Goal: Information Seeking & Learning: Learn about a topic

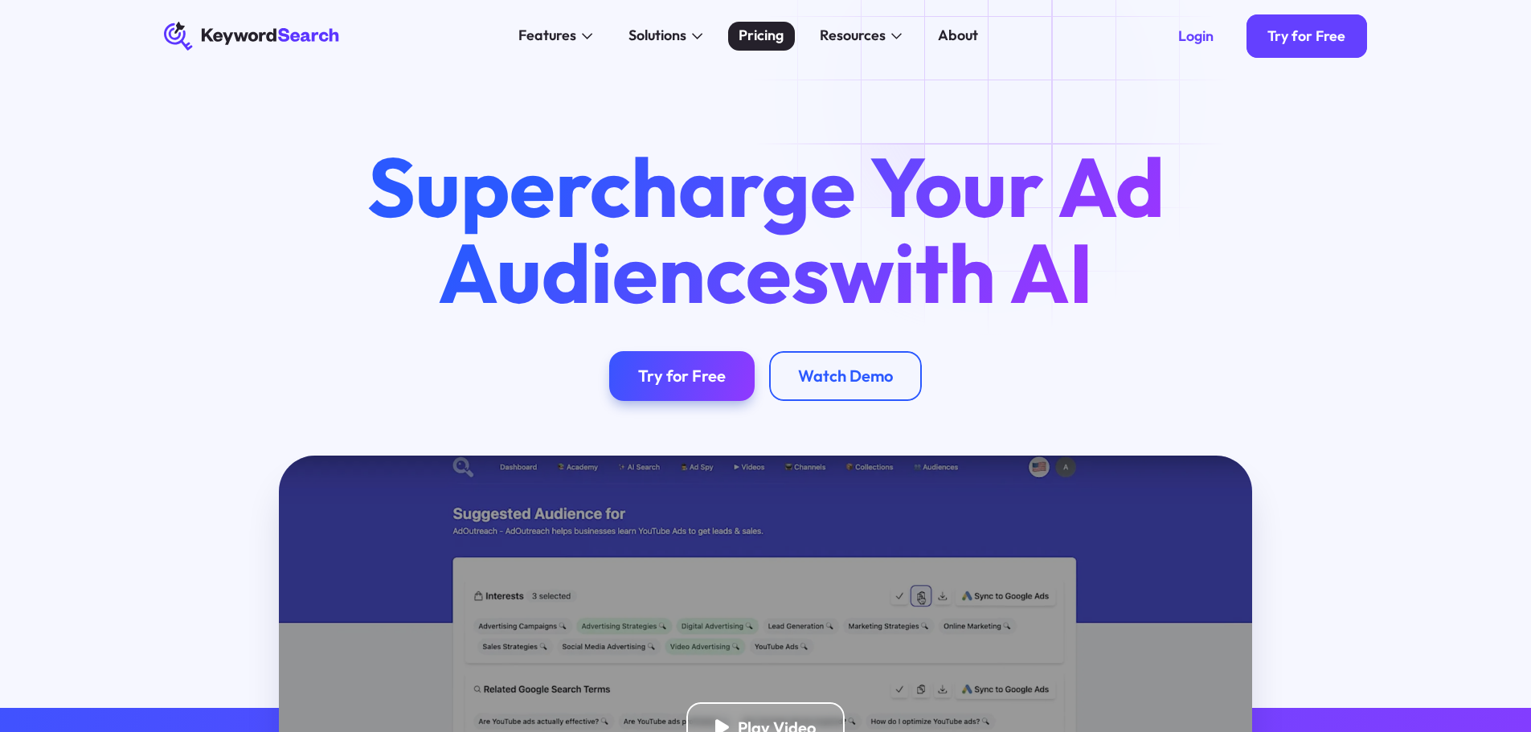
click at [786, 46] on link "Pricing" at bounding box center [761, 36] width 67 height 29
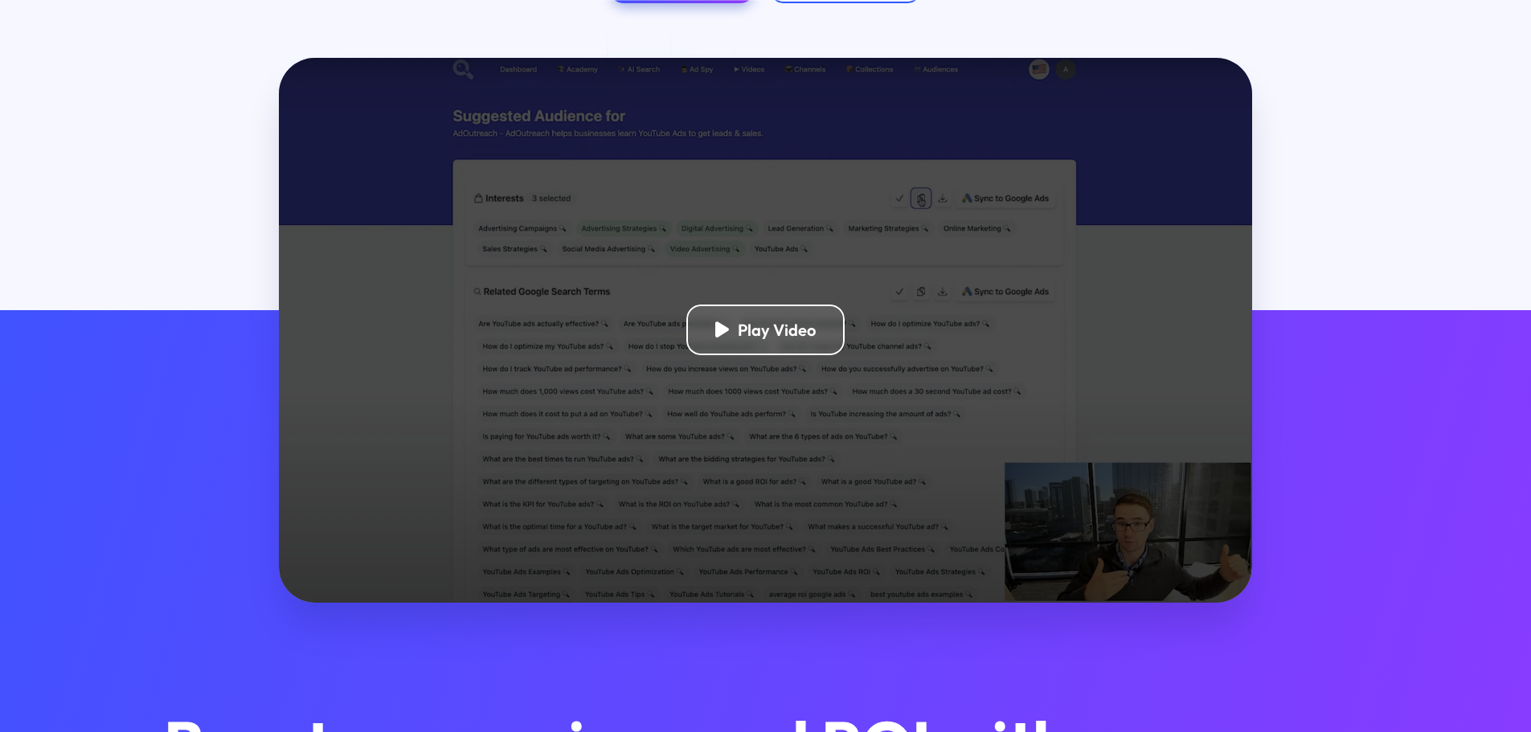
scroll to position [402, 0]
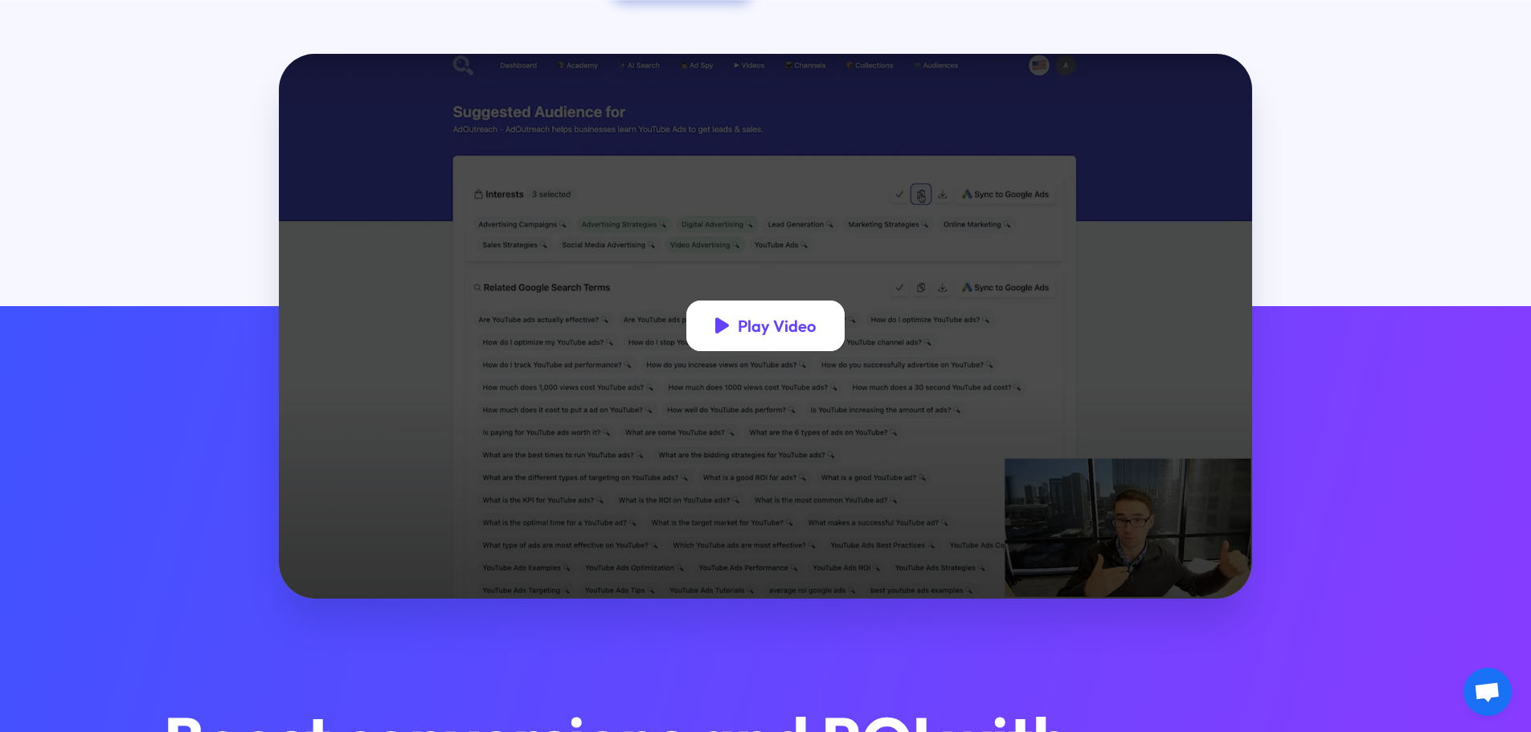
click at [767, 321] on div "Play Video" at bounding box center [777, 326] width 78 height 20
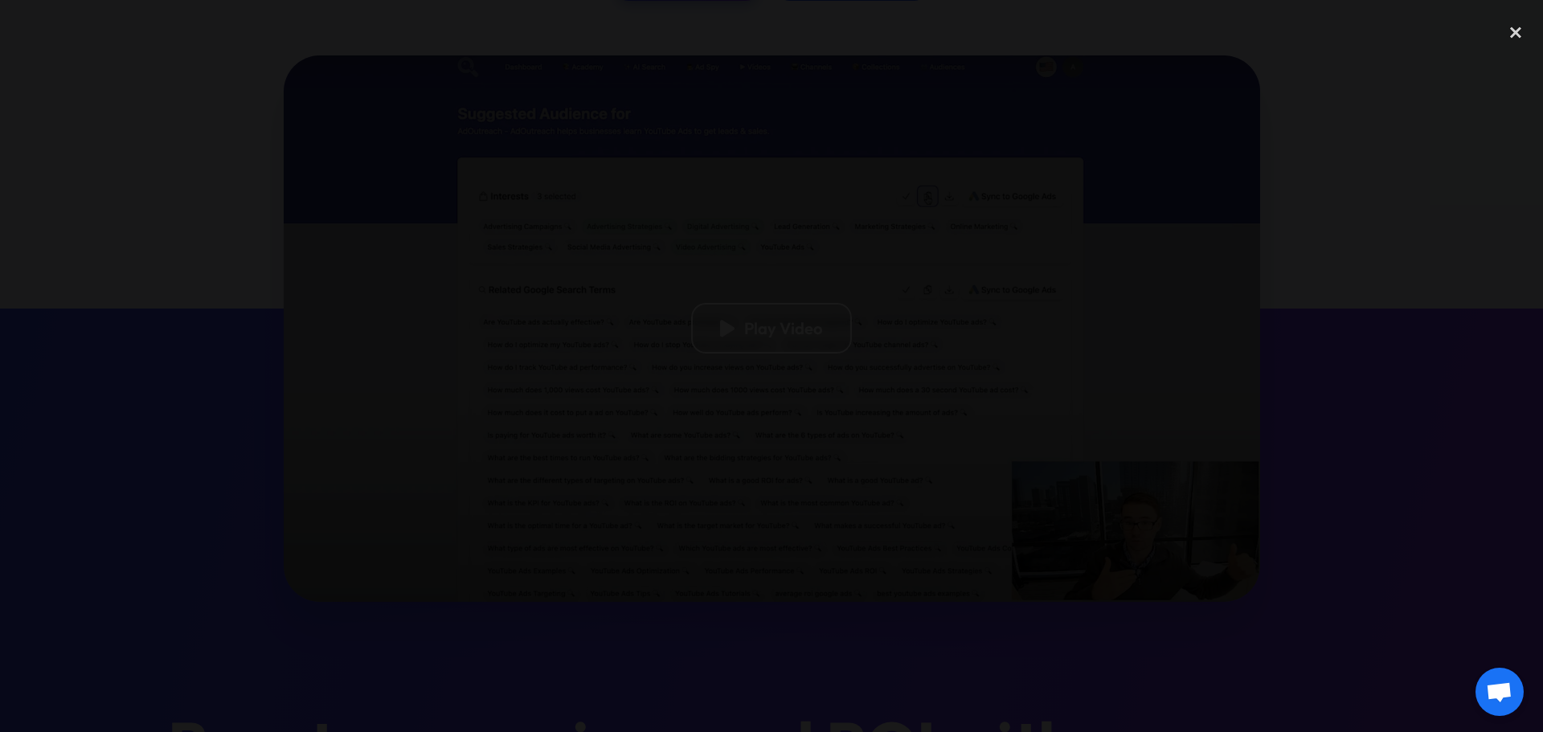
click at [1382, 345] on div at bounding box center [771, 365] width 1543 height 703
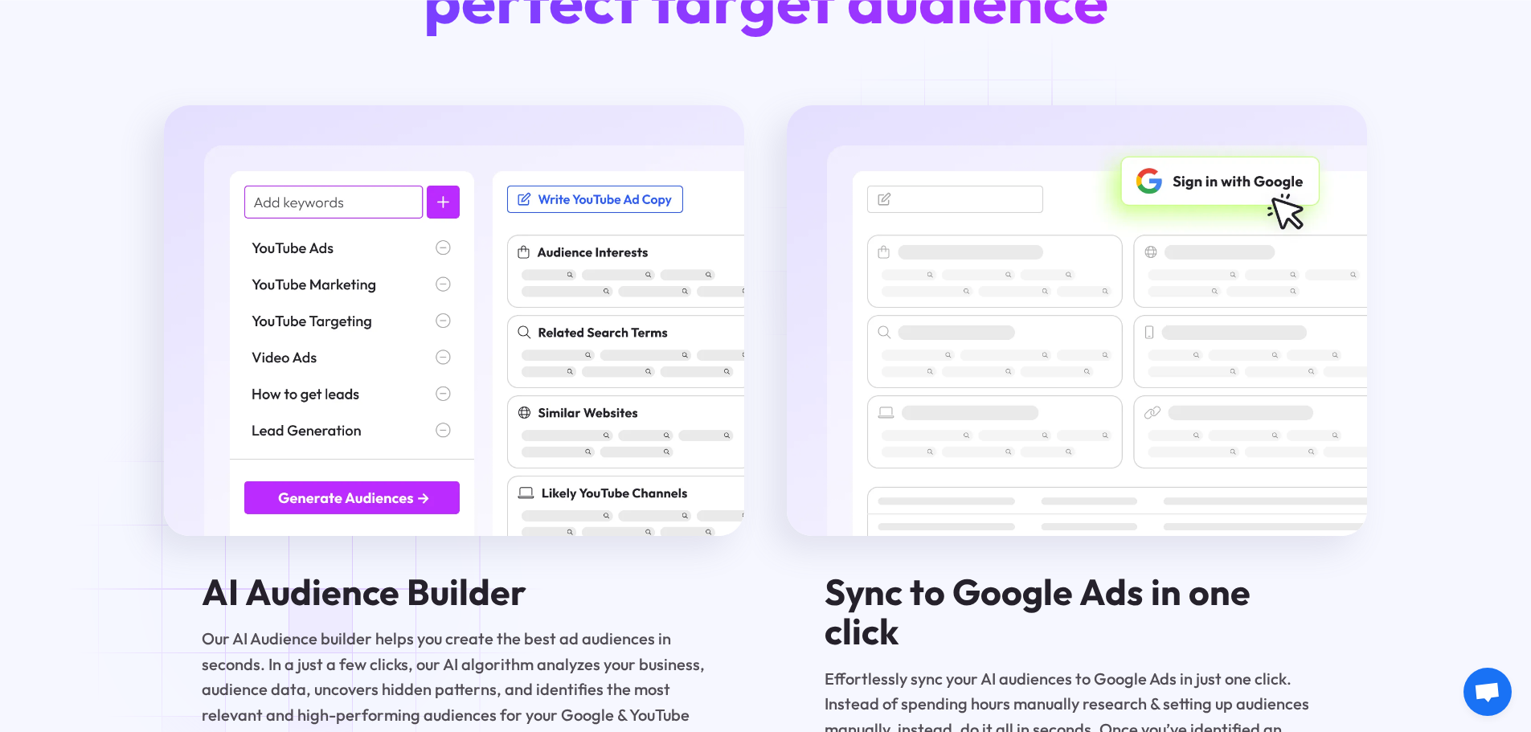
scroll to position [2331, 0]
